Goal: Find specific page/section: Find specific page/section

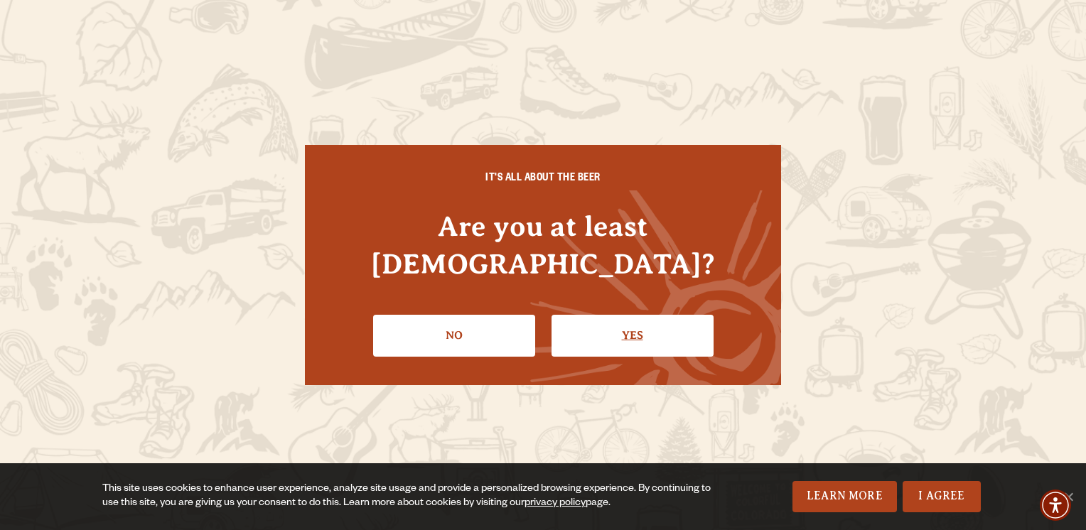
click at [631, 325] on link "Yes" at bounding box center [632, 335] width 162 height 41
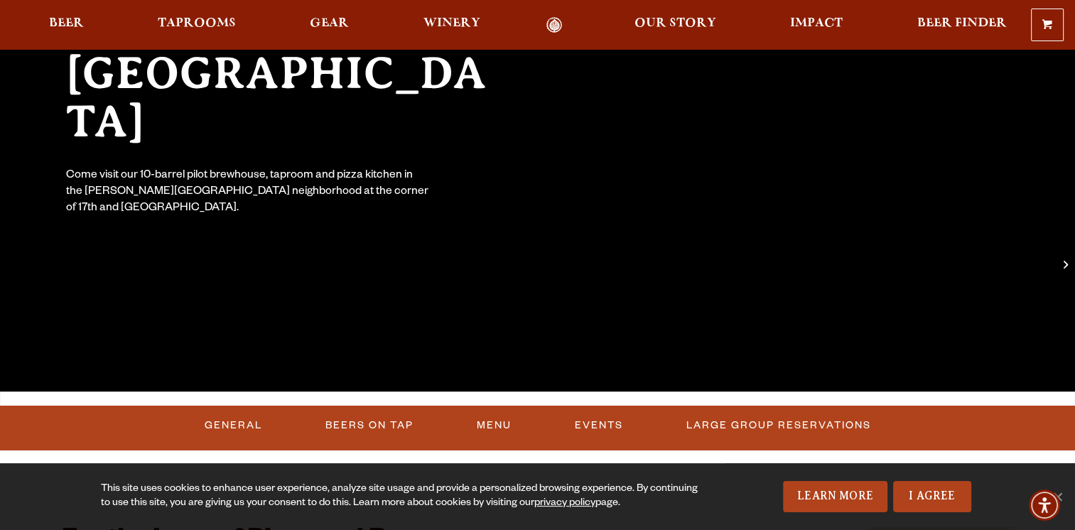
scroll to position [71, 0]
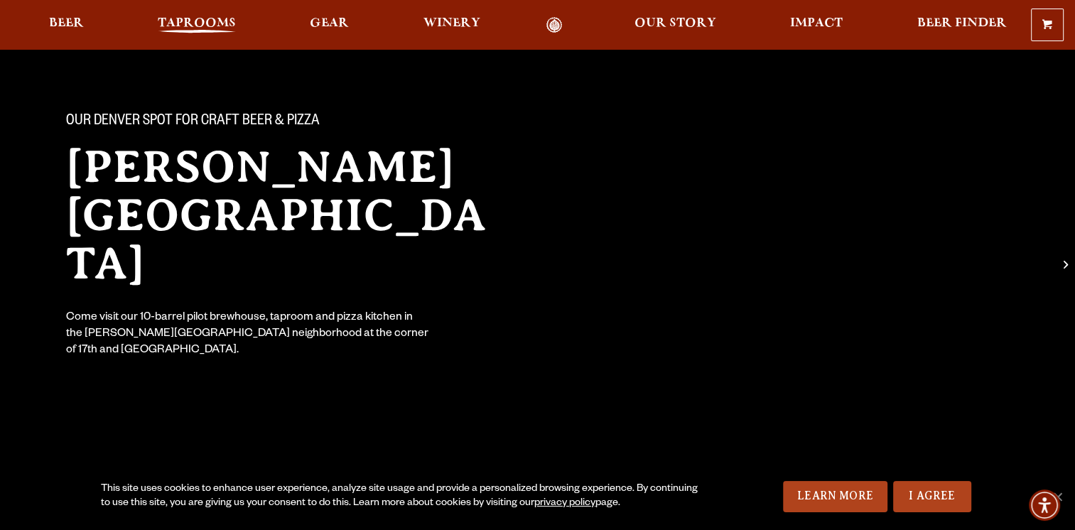
click at [210, 26] on span "Taprooms" at bounding box center [197, 23] width 78 height 11
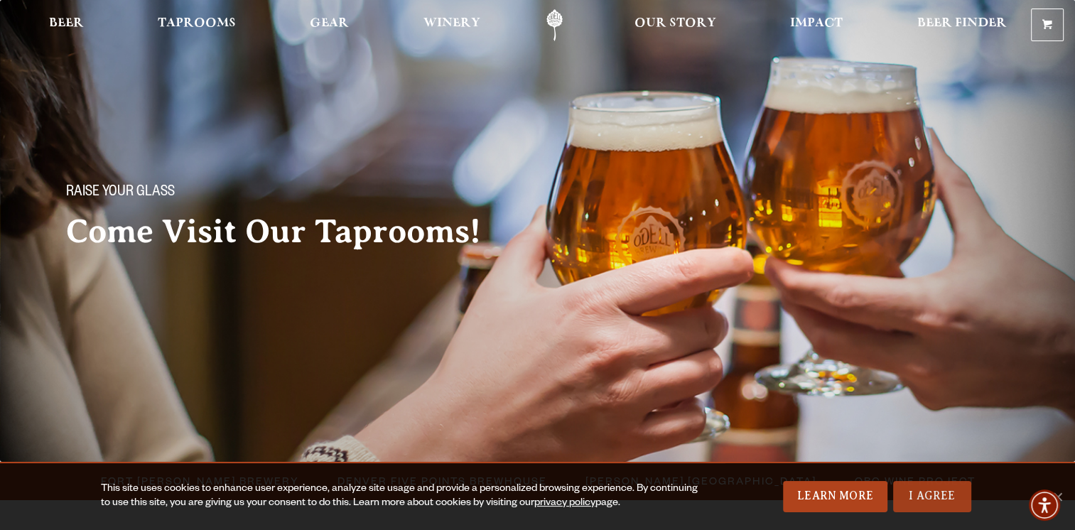
click at [927, 507] on link "I Agree" at bounding box center [932, 496] width 78 height 31
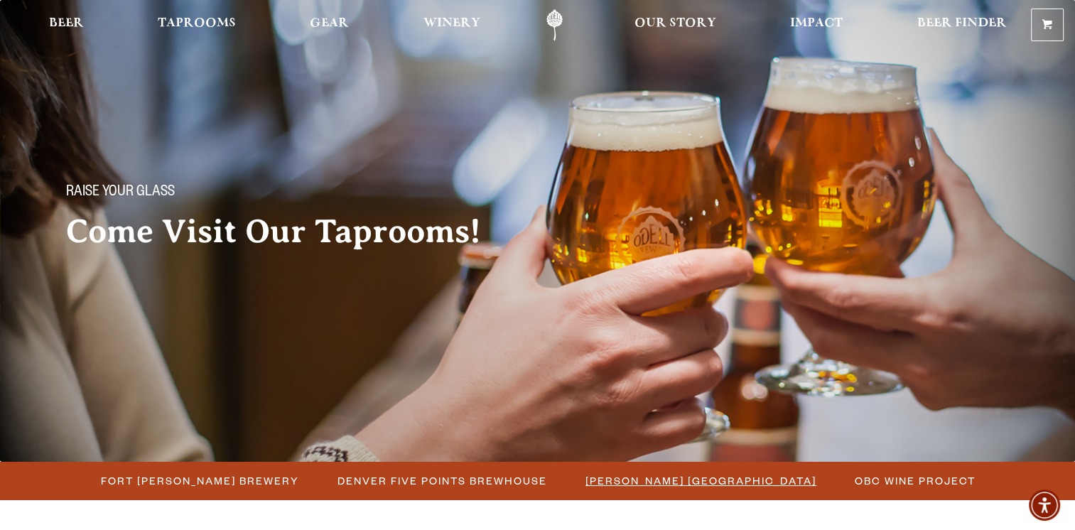
click at [706, 479] on span "[PERSON_NAME] [GEOGRAPHIC_DATA]" at bounding box center [701, 480] width 231 height 21
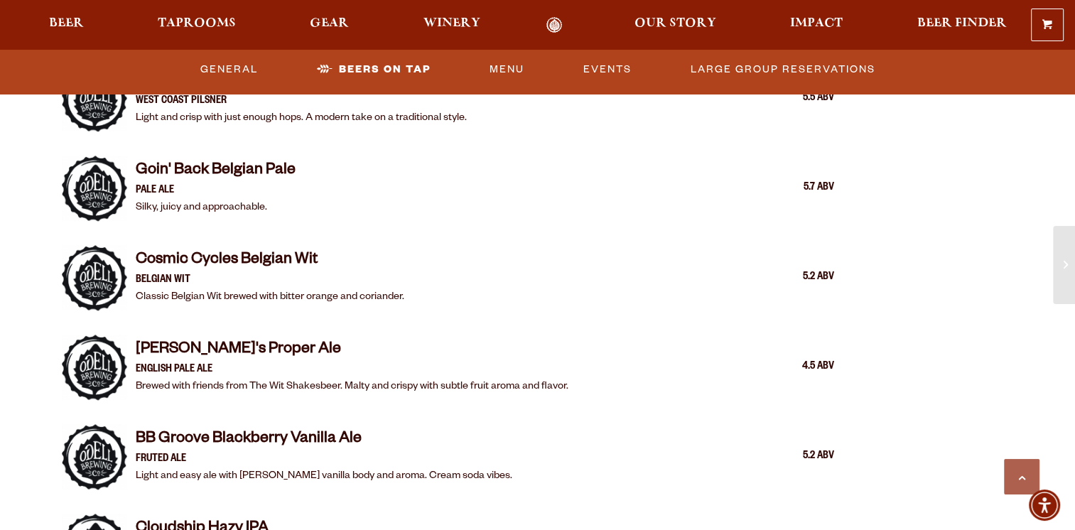
scroll to position [1350, 0]
